Goal: Task Accomplishment & Management: Manage account settings

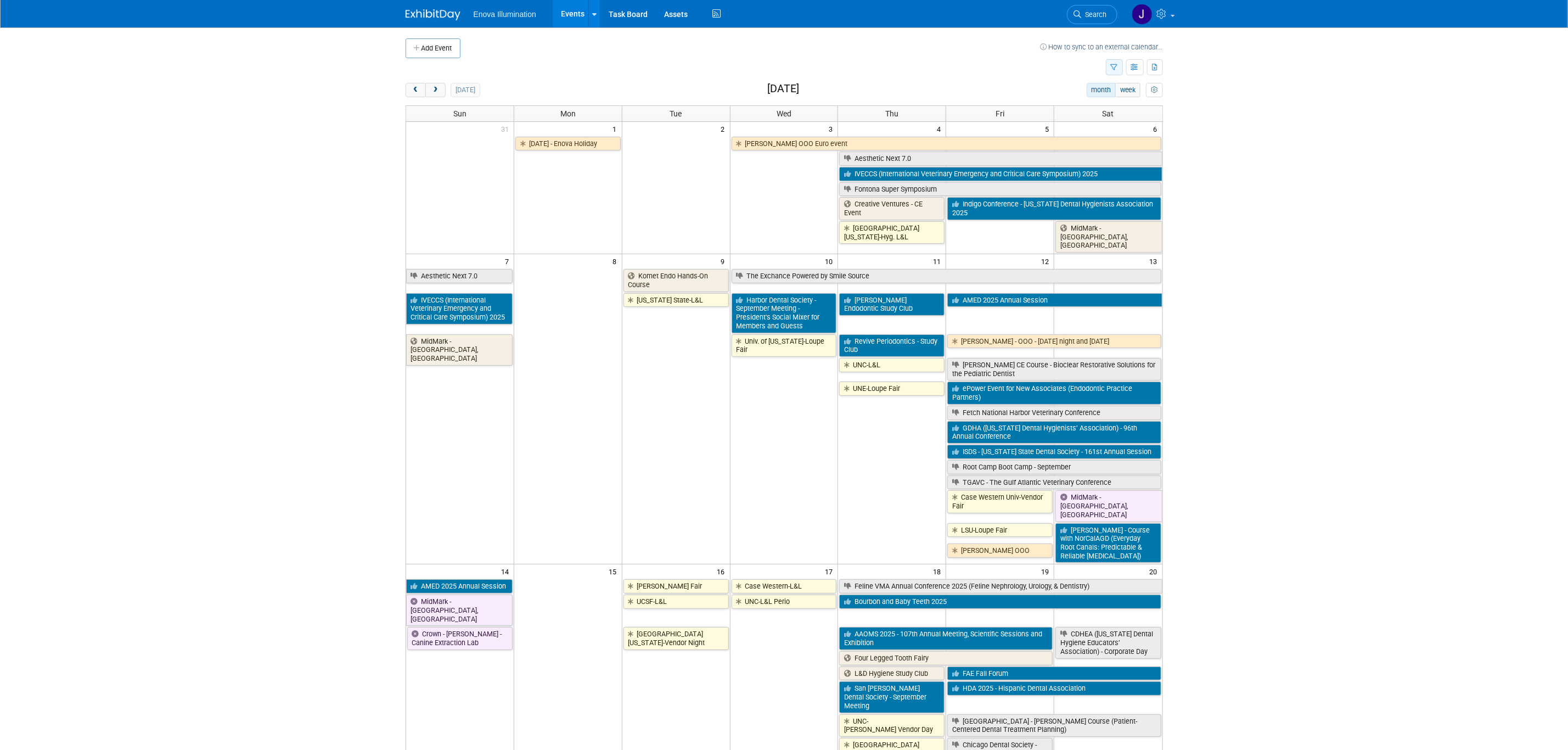
click at [1111, 63] on button "button" at bounding box center [1115, 67] width 17 height 16
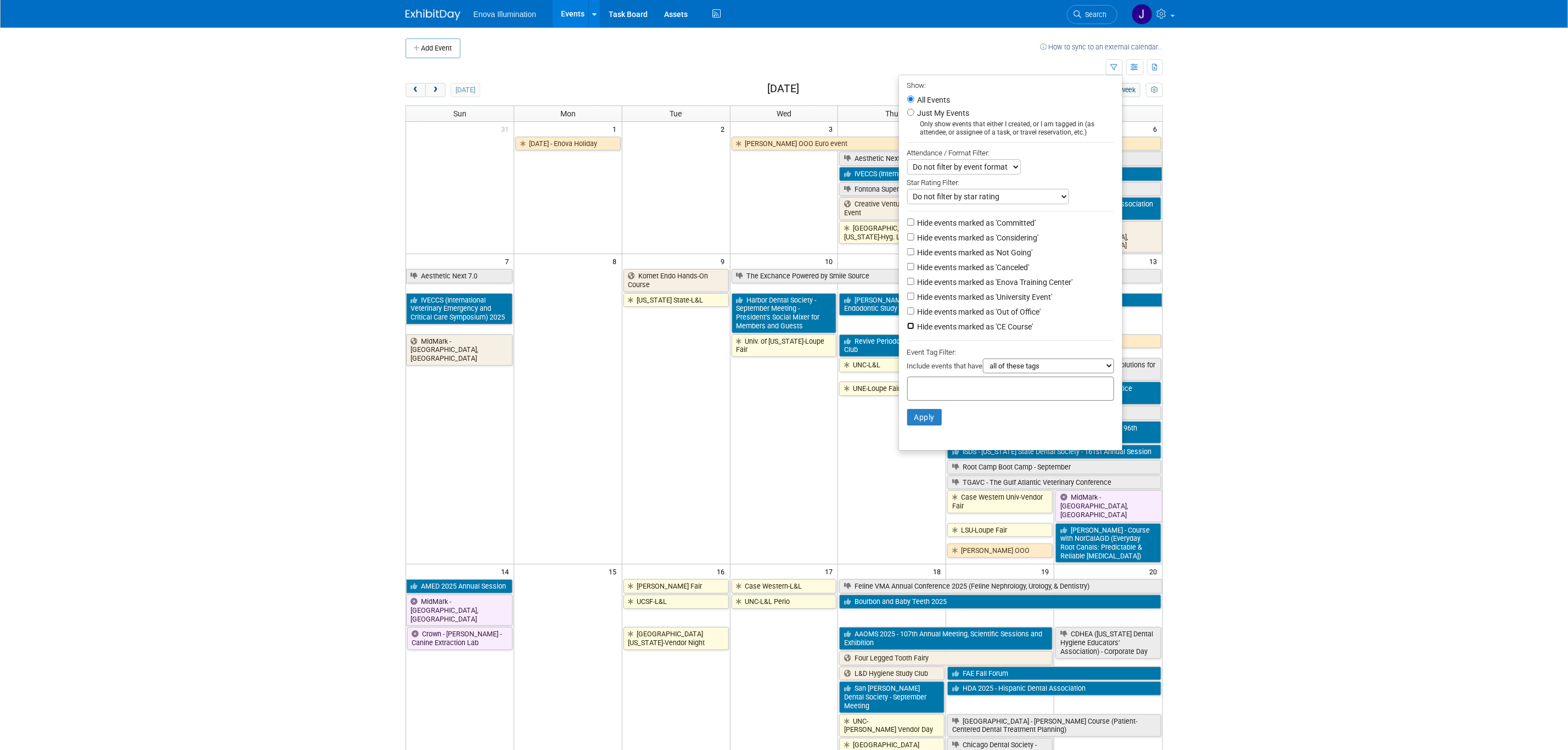
click at [907, 325] on input "Hide events marked as 'CE Course'" at bounding box center [911, 326] width 7 height 7
checkbox input "true"
click at [907, 312] on input "Hide events marked as 'Out of Office'" at bounding box center [911, 311] width 7 height 7
checkbox input "true"
click at [907, 296] on input "Hide events marked as 'University Event'" at bounding box center [911, 296] width 7 height 7
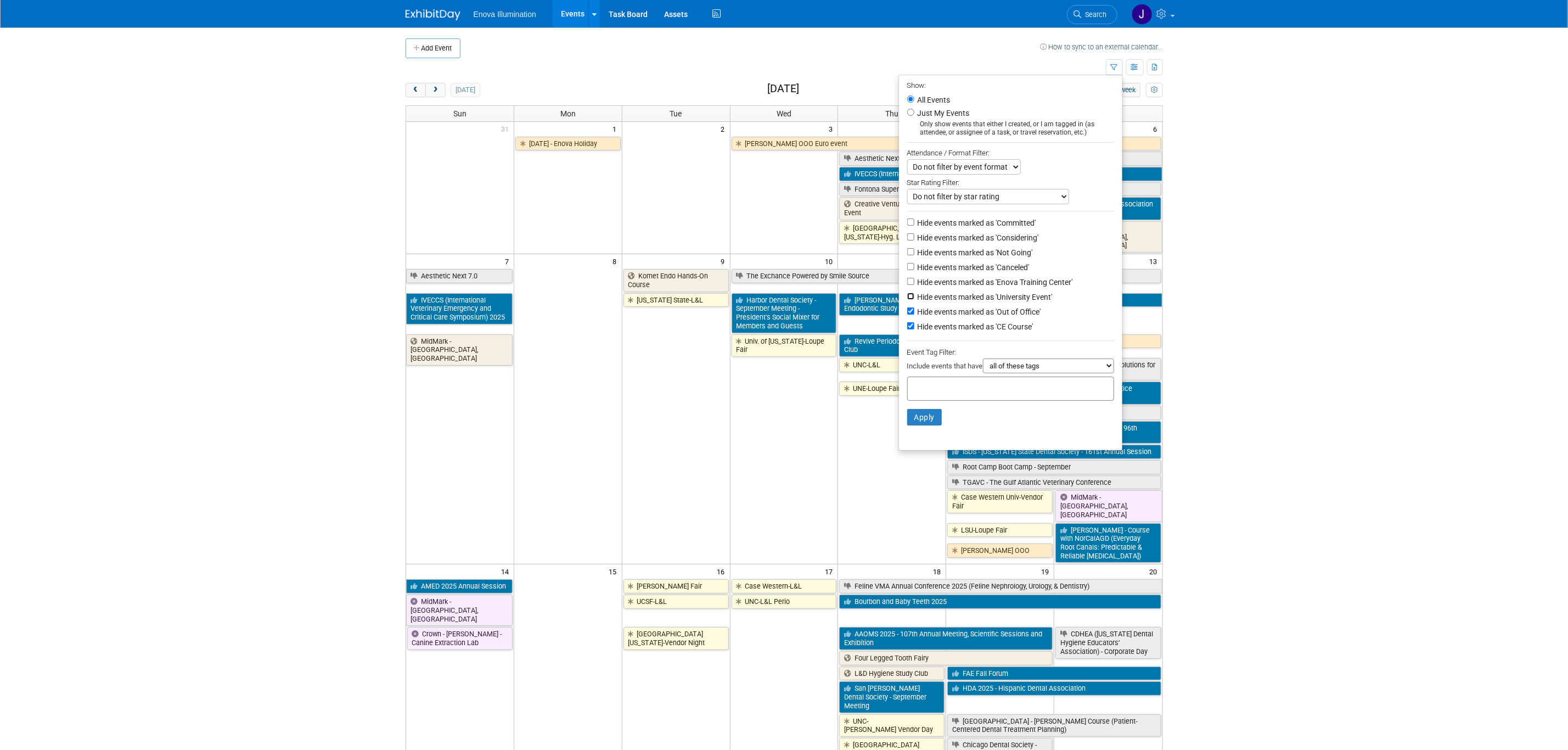
checkbox input "true"
click at [907, 265] on input "Hide events marked as 'Canceled'" at bounding box center [911, 267] width 7 height 7
checkbox input "true"
click at [907, 252] on input "Hide events marked as 'Not Going'" at bounding box center [911, 252] width 7 height 7
checkbox input "true"
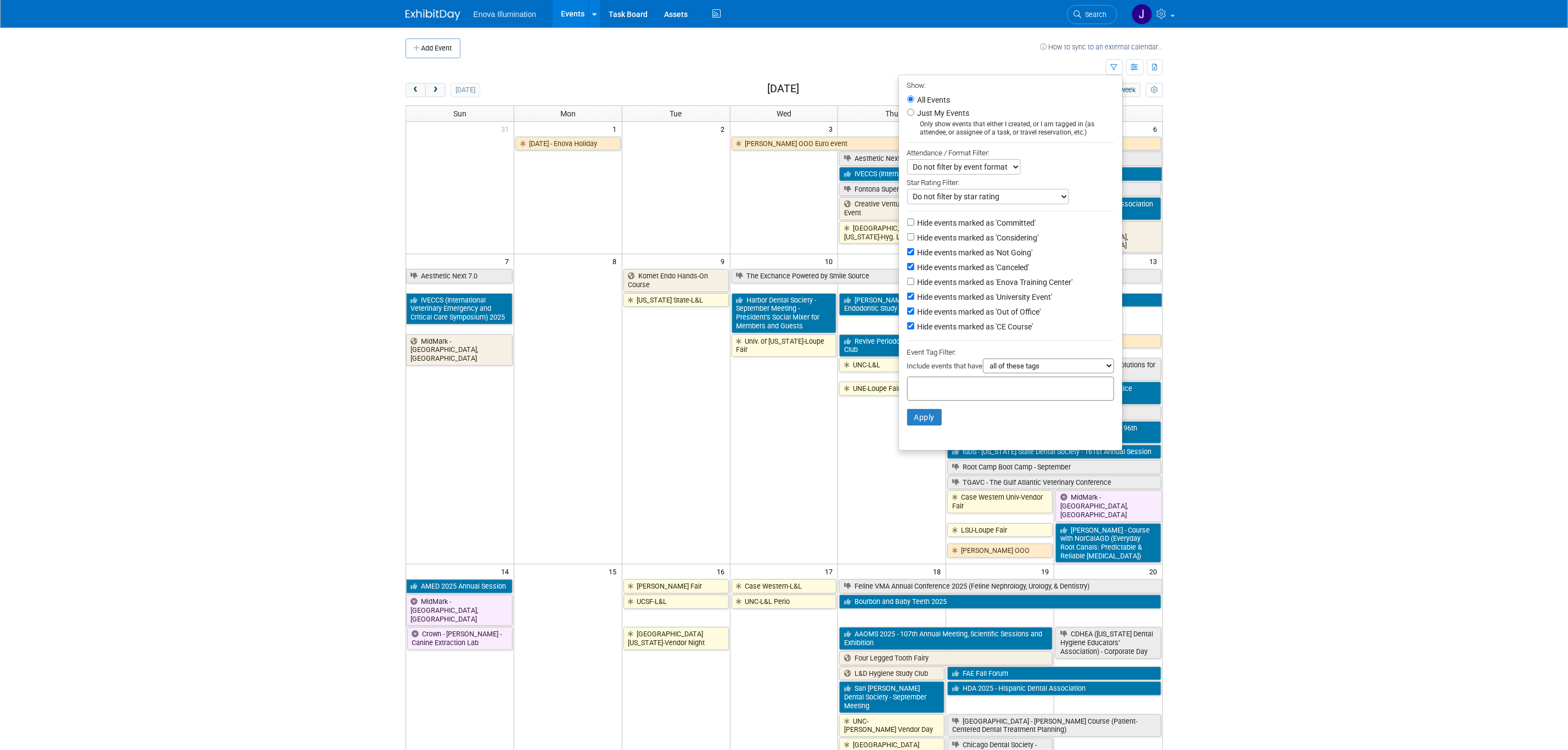
click at [899, 233] on li "Hide events marked as 'Considering'" at bounding box center [1010, 239] width 223 height 15
click at [907, 236] on input "Hide events marked as 'Considering'" at bounding box center [911, 237] width 7 height 7
checkbox input "true"
click at [919, 421] on button "Apply" at bounding box center [925, 417] width 35 height 16
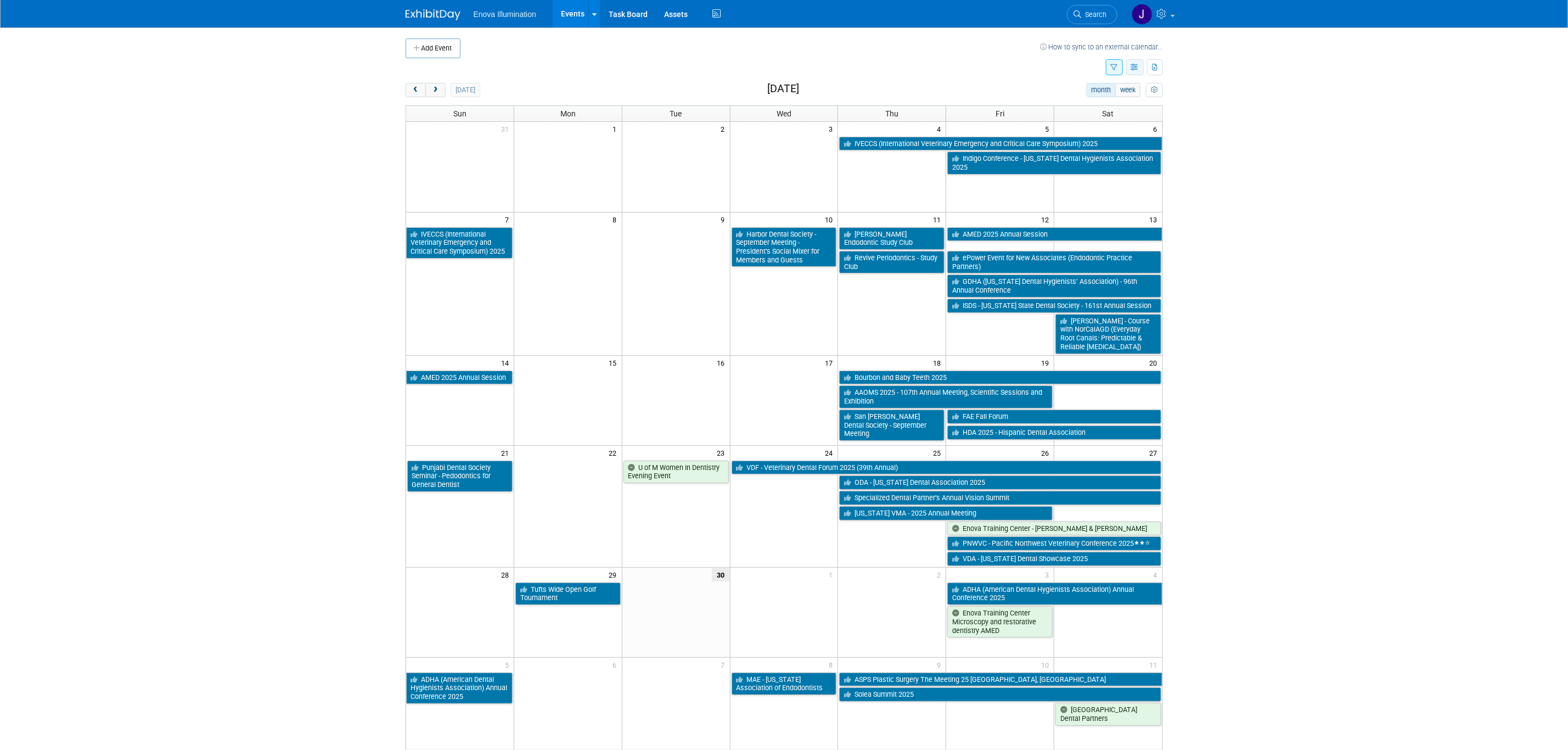
click at [1138, 69] on icon "button" at bounding box center [1135, 68] width 9 height 7
click at [1255, 99] on body "Enova Illumination Events Add Event Bulk Upload Events Shareable Event Boards R…" at bounding box center [784, 375] width 1568 height 750
click at [1117, 68] on button "button" at bounding box center [1115, 67] width 17 height 16
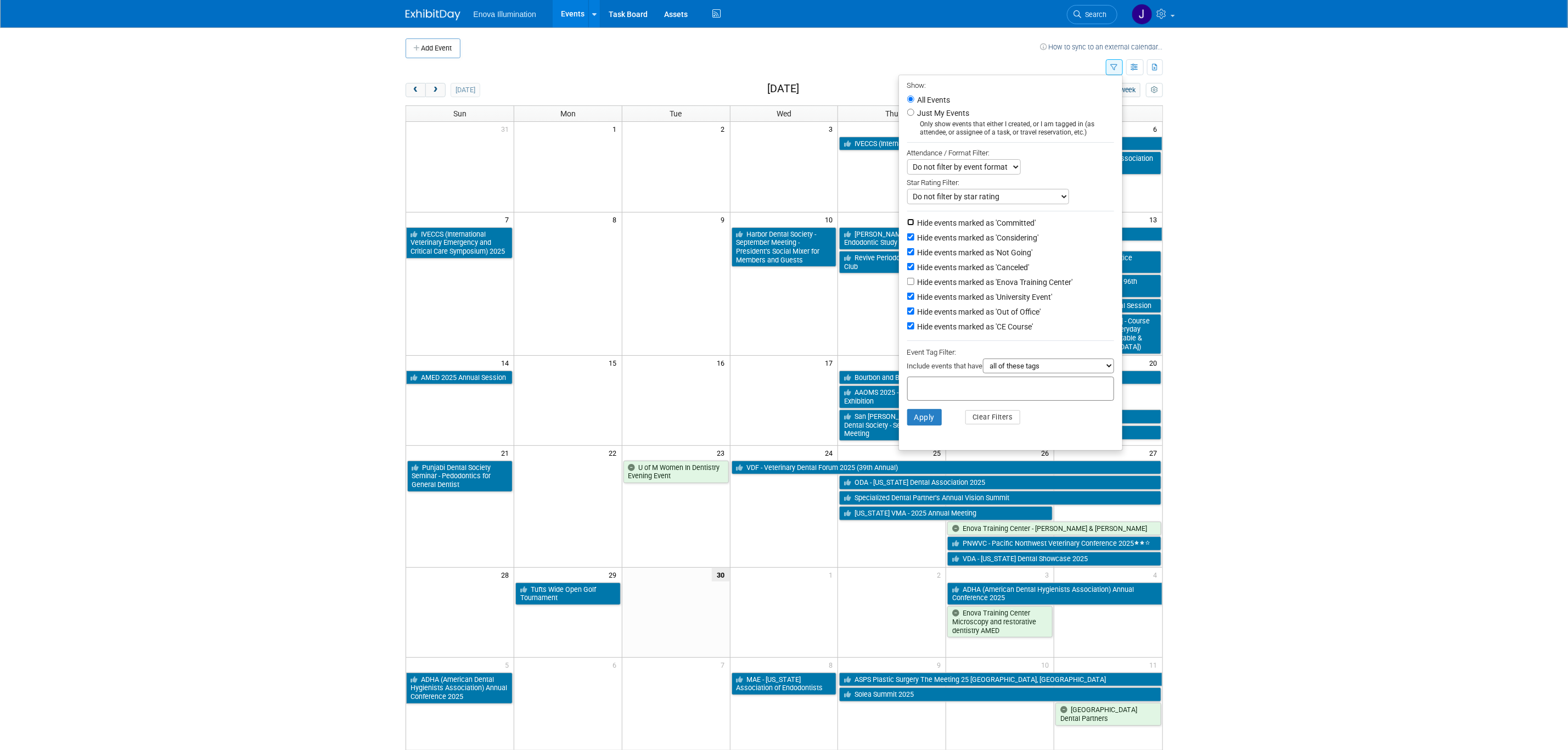
click at [907, 220] on input "Hide events marked as 'Committed'" at bounding box center [911, 222] width 7 height 7
checkbox input "true"
click at [1104, 363] on select "all of these tags any one of these tags only and exactly these specific tags" at bounding box center [1048, 366] width 131 height 15
drag, startPoint x: 1107, startPoint y: 276, endPoint x: 1091, endPoint y: 290, distance: 21.3
click at [1107, 276] on li "Hide events marked as 'Enova Training Center'" at bounding box center [1010, 283] width 223 height 15
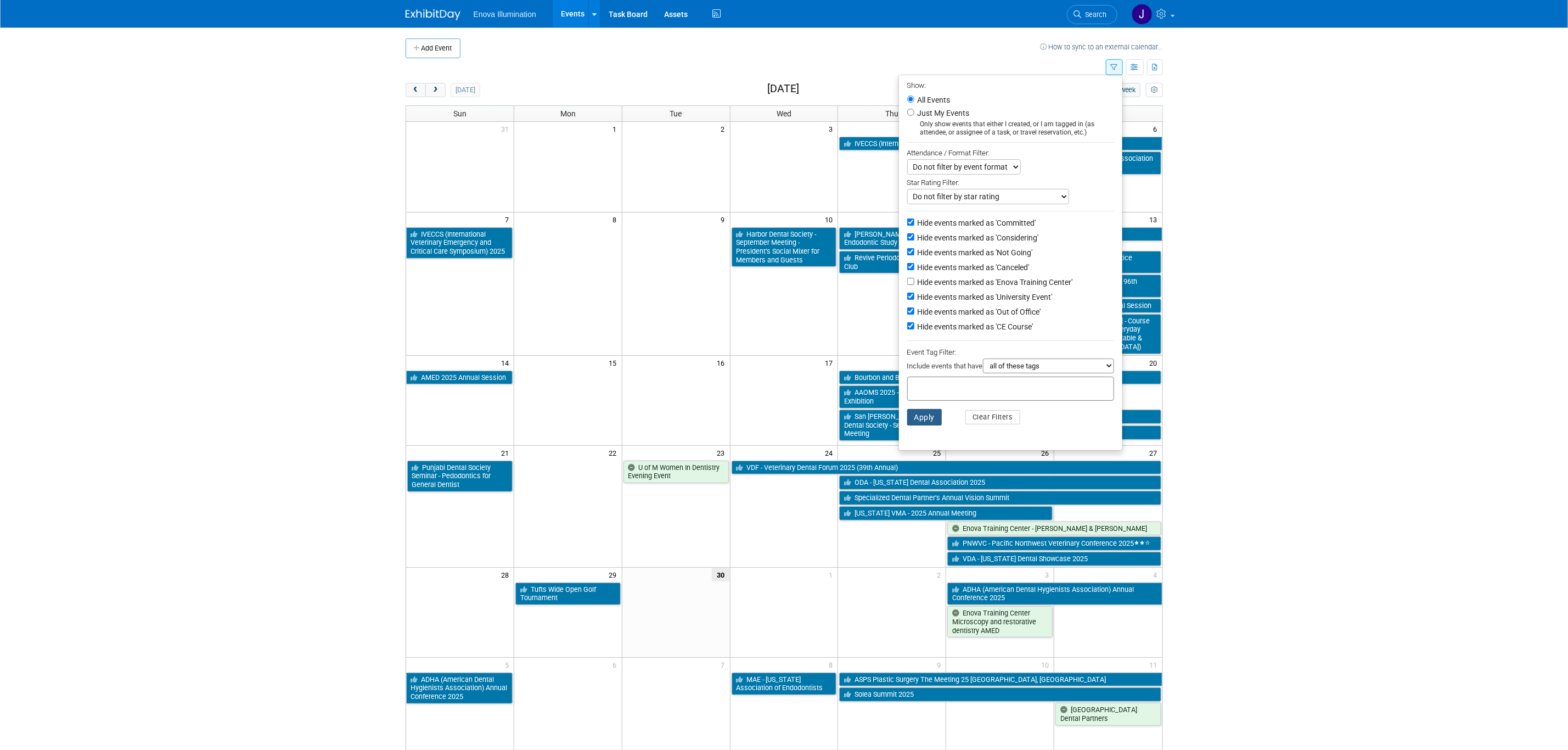
click at [914, 412] on button "Apply" at bounding box center [925, 417] width 35 height 16
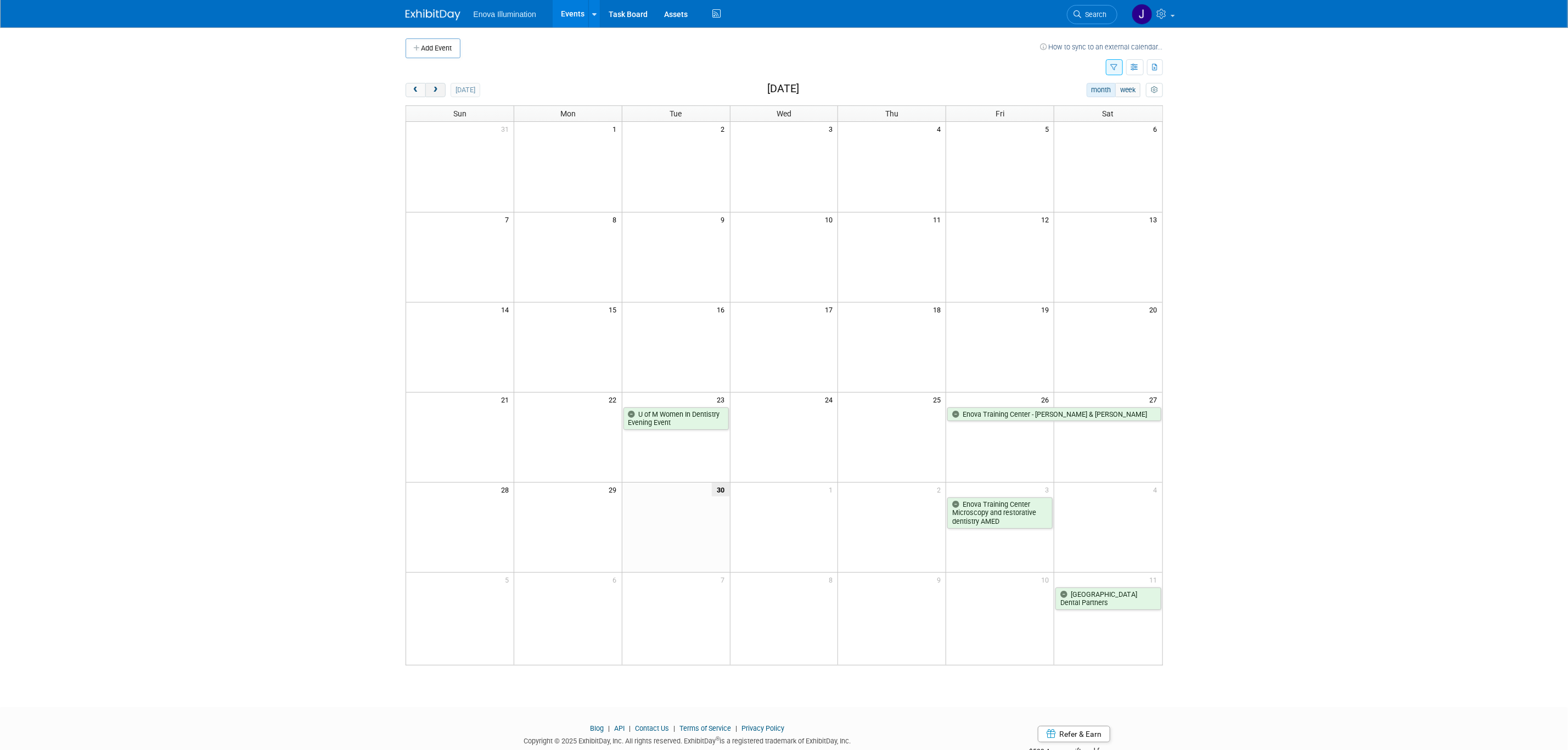
click at [443, 91] on button "next" at bounding box center [435, 89] width 20 height 14
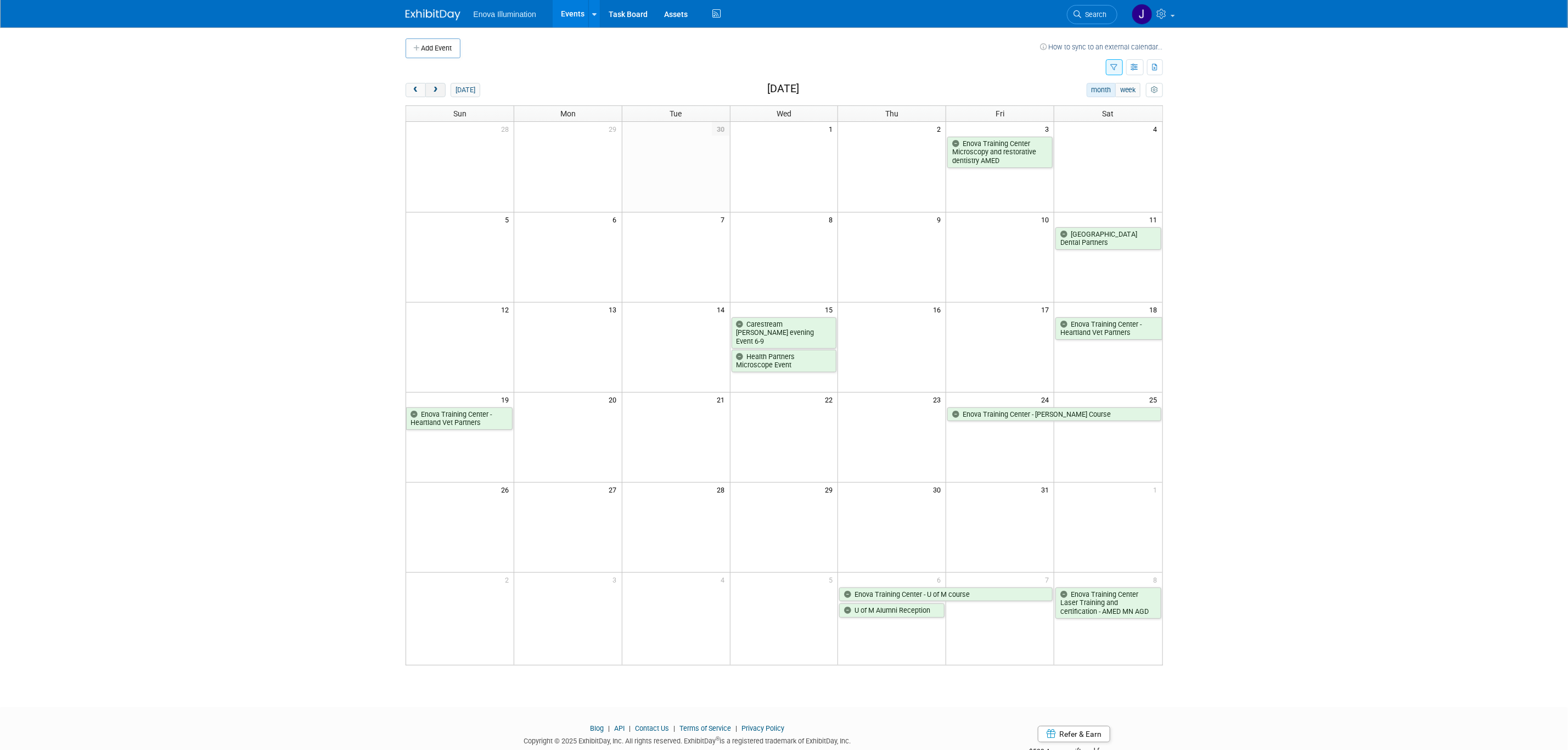
click at [444, 89] on button "next" at bounding box center [435, 89] width 20 height 14
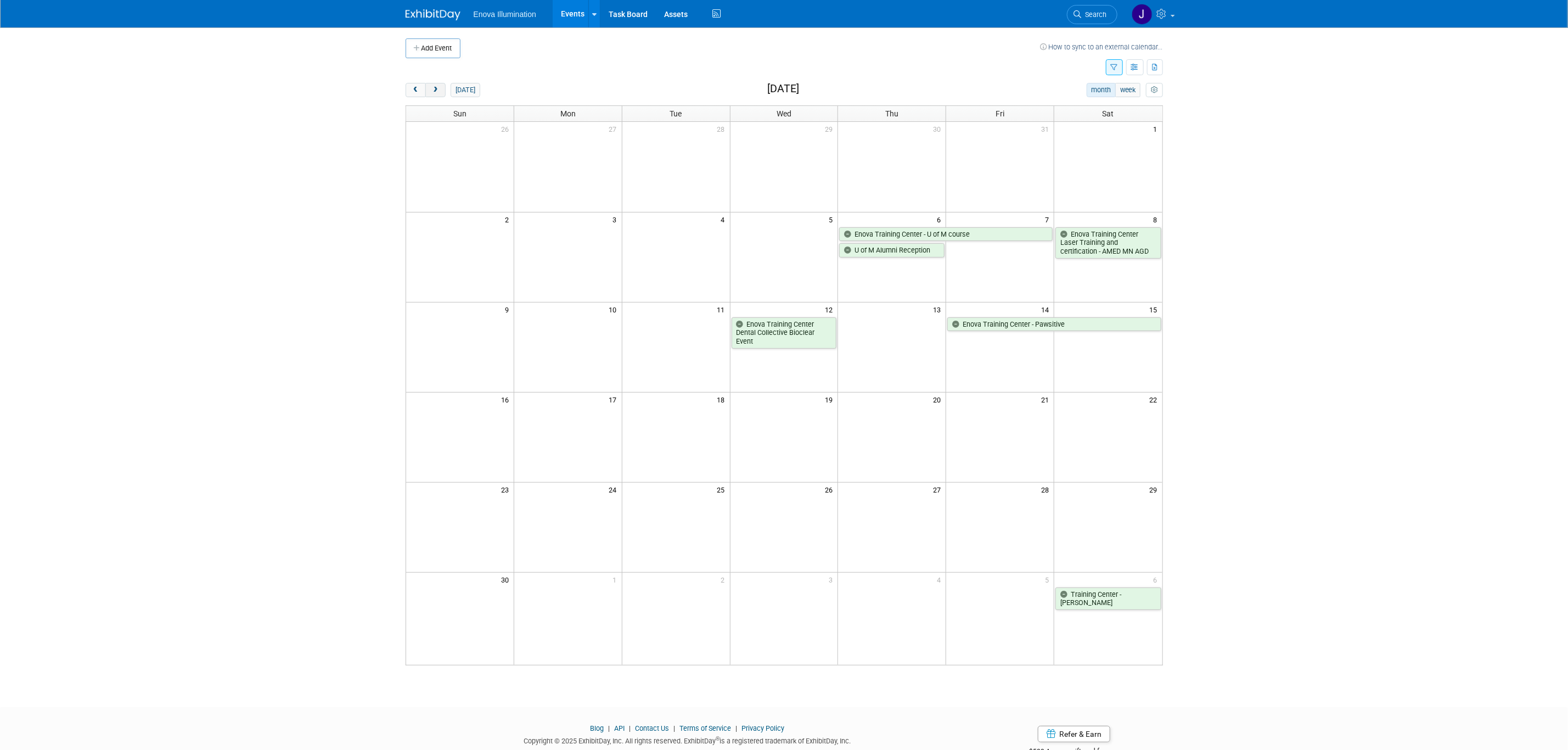
click at [437, 92] on span "next" at bounding box center [436, 90] width 9 height 7
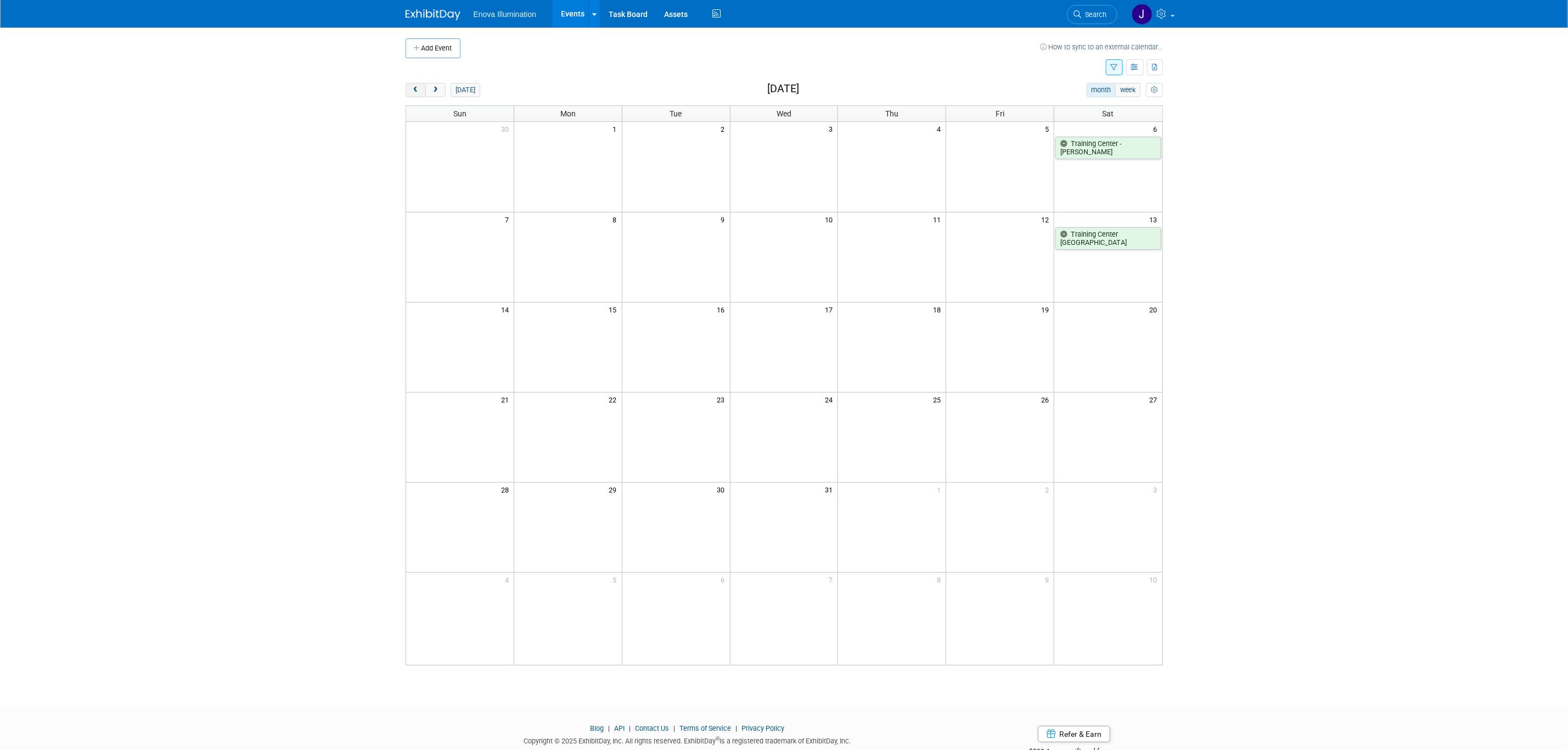
click at [417, 91] on span "prev" at bounding box center [416, 90] width 9 height 7
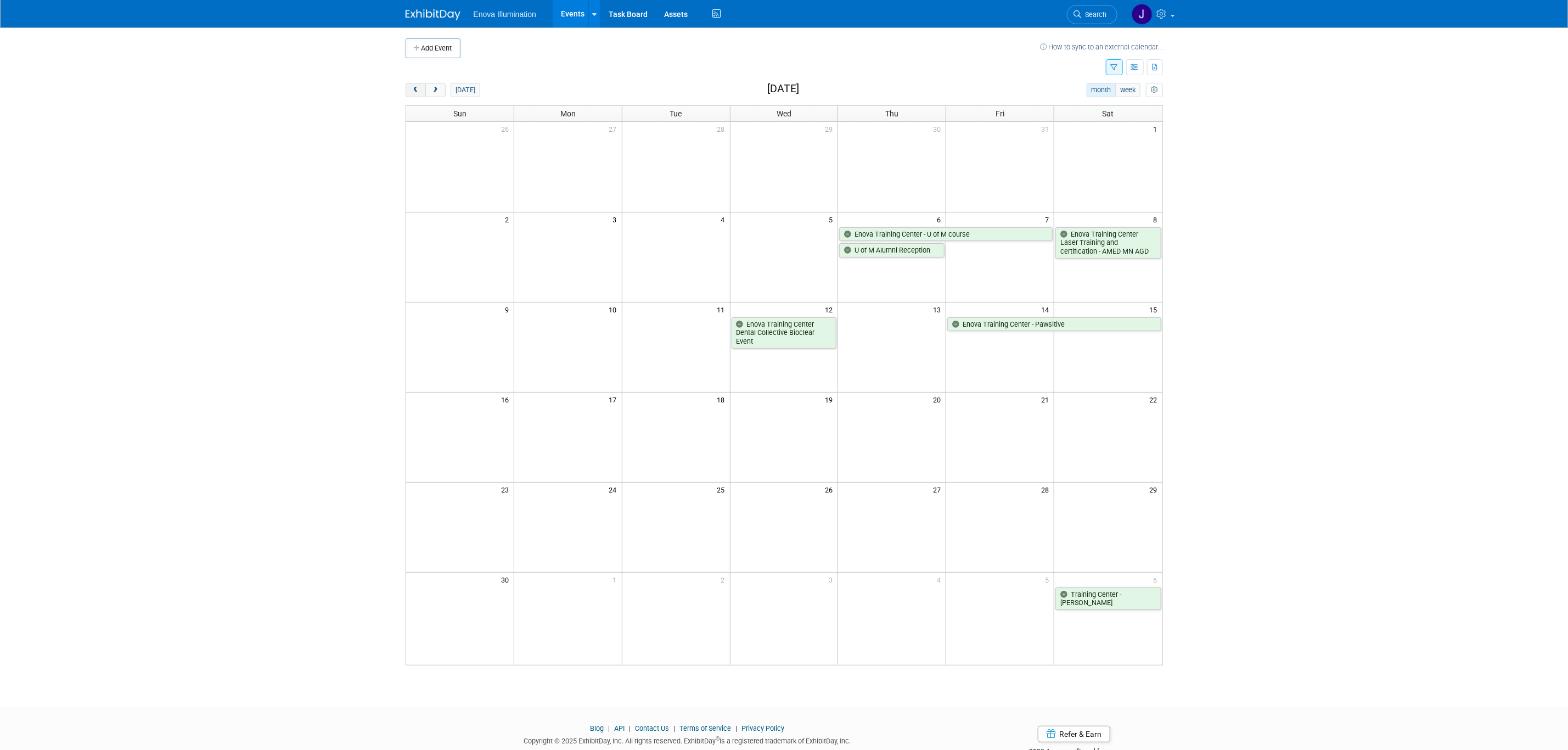
click at [417, 91] on span "prev" at bounding box center [416, 90] width 9 height 7
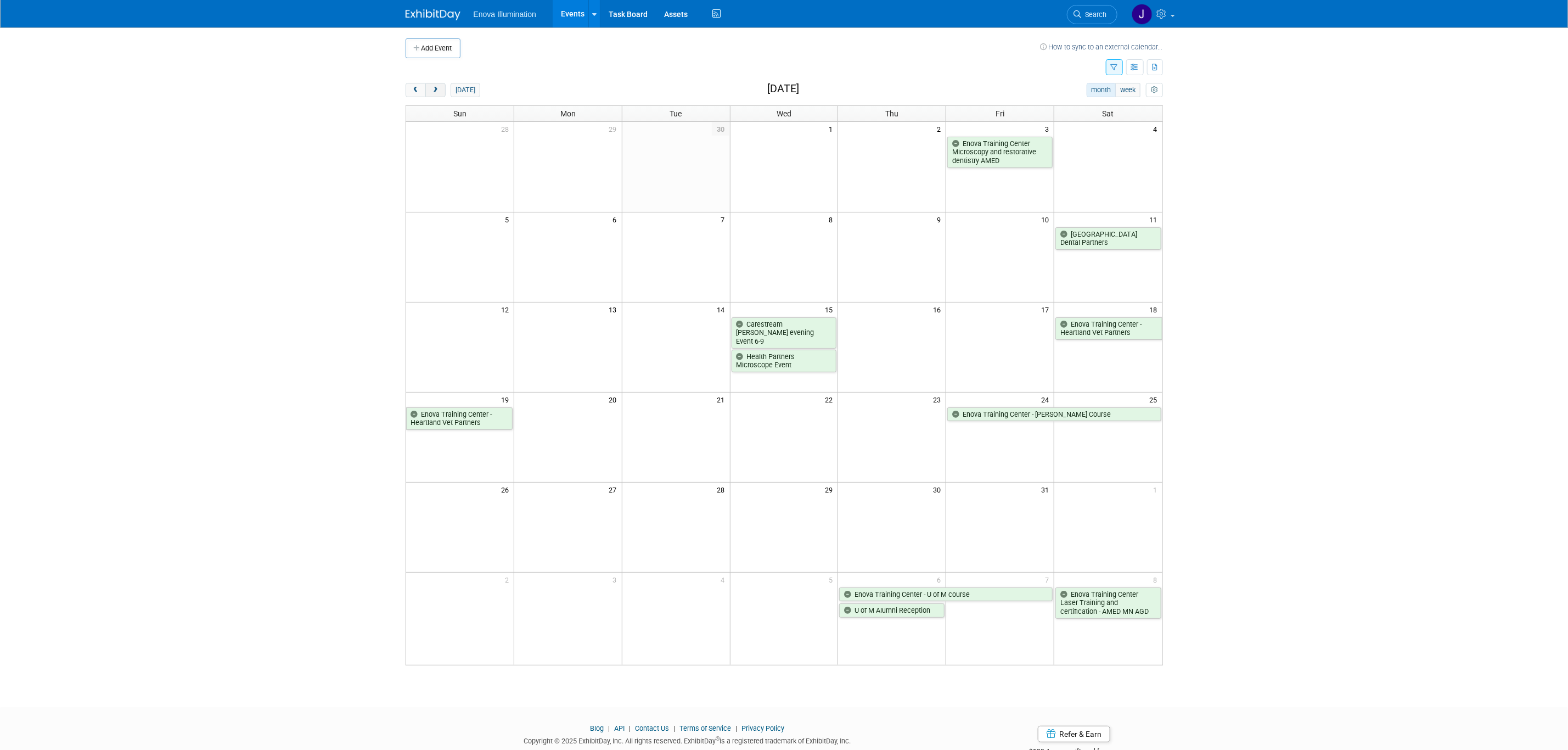
click at [437, 91] on span "next" at bounding box center [436, 90] width 9 height 7
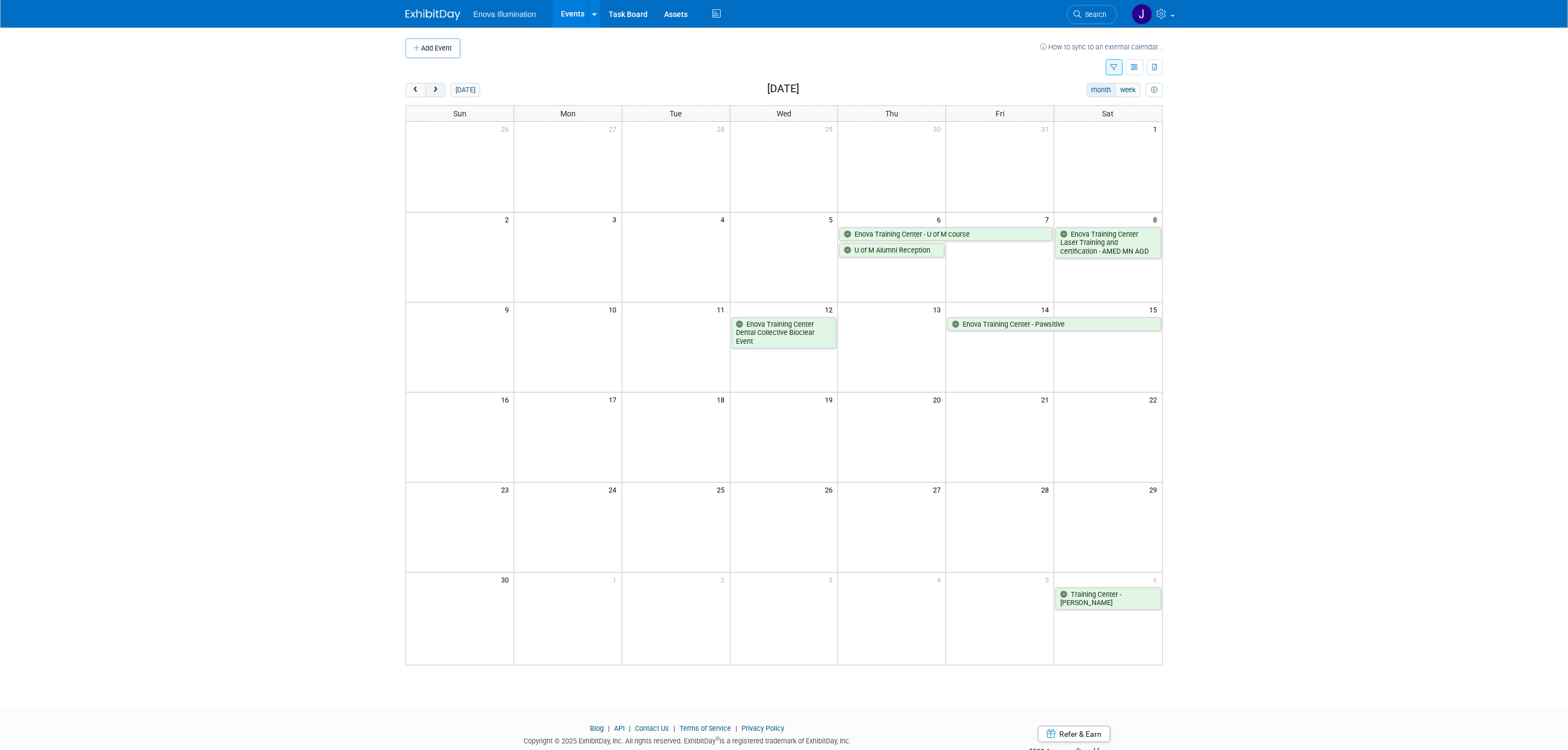
click at [433, 86] on button "next" at bounding box center [435, 89] width 20 height 14
